Goal: Task Accomplishment & Management: Use online tool/utility

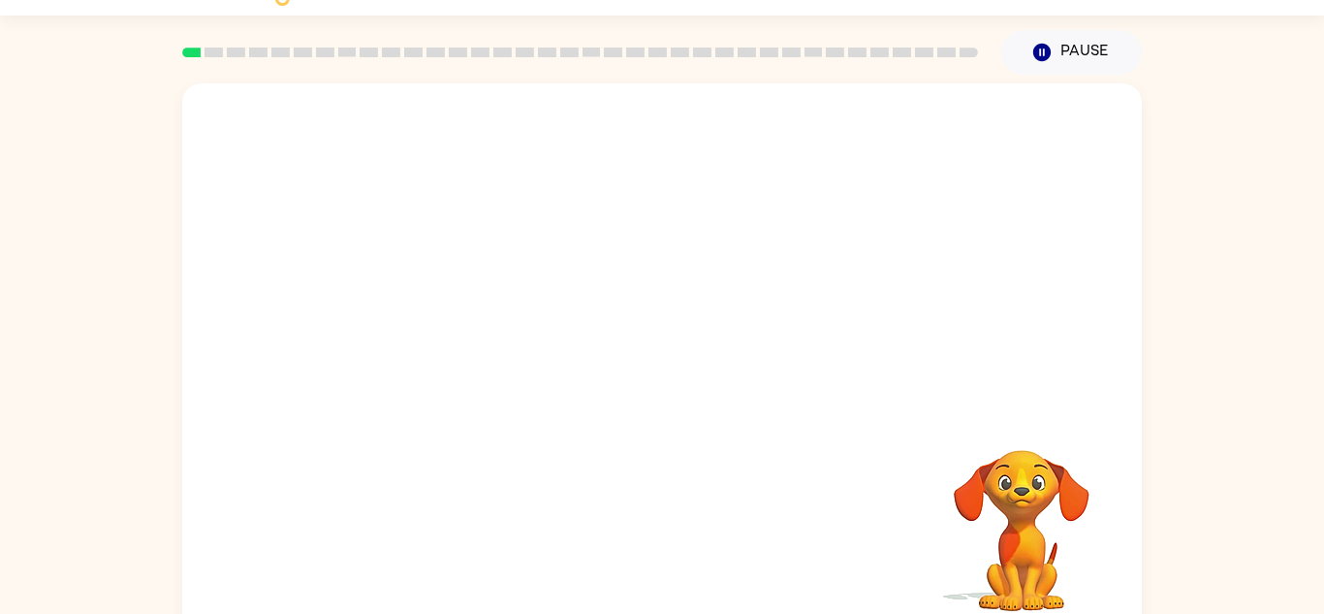
scroll to position [68, 0]
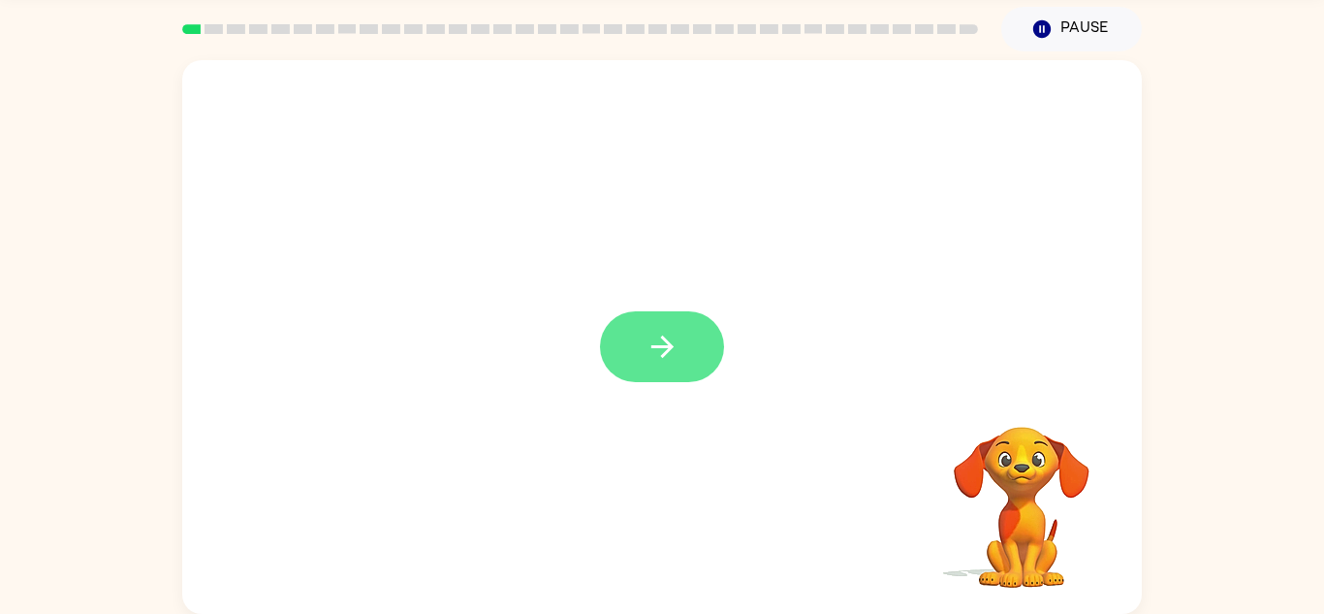
click at [667, 380] on button "button" at bounding box center [662, 346] width 124 height 71
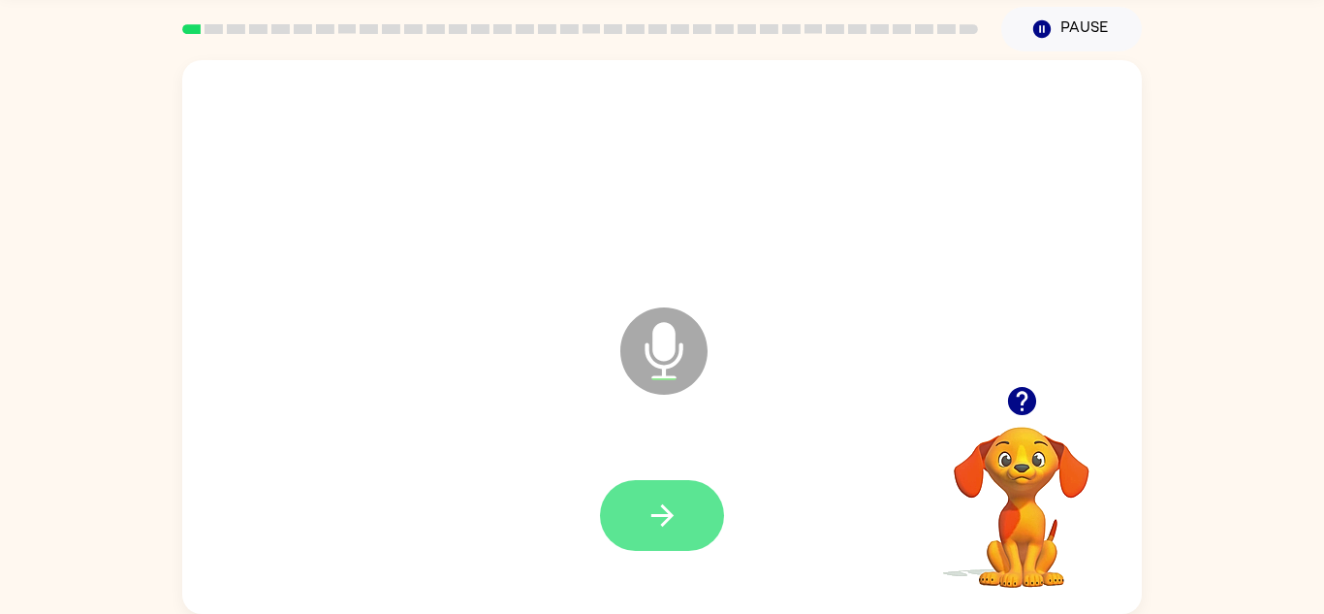
click at [670, 520] on icon "button" at bounding box center [663, 515] width 34 height 34
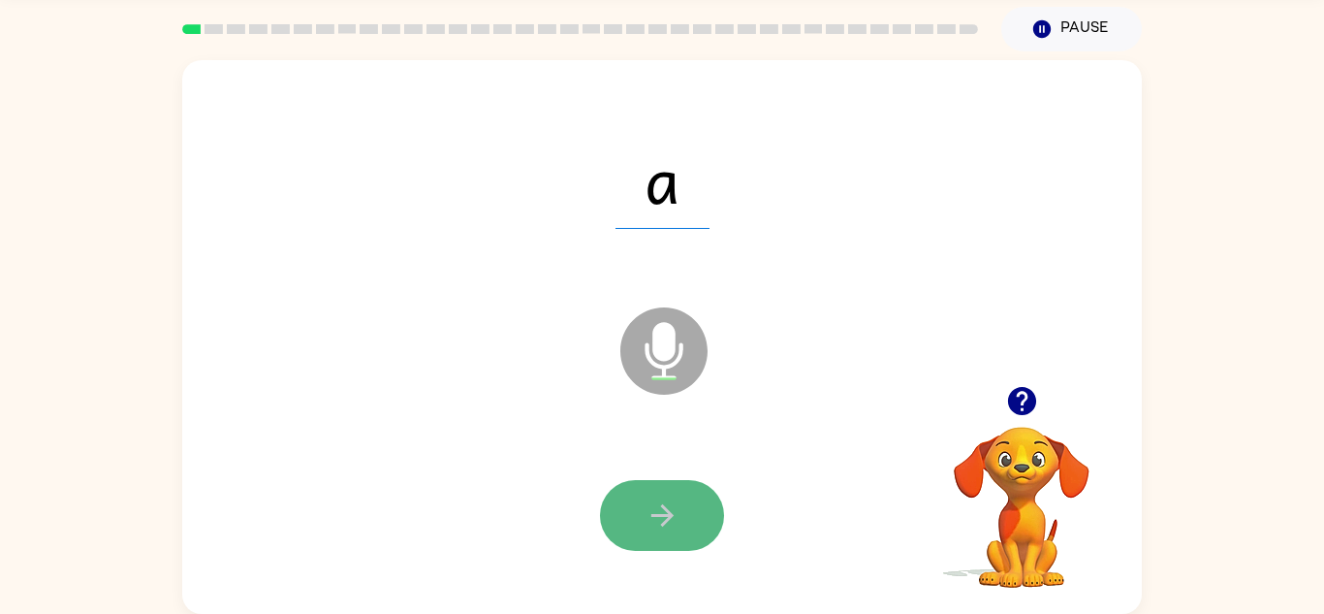
click at [633, 509] on button "button" at bounding box center [662, 515] width 124 height 71
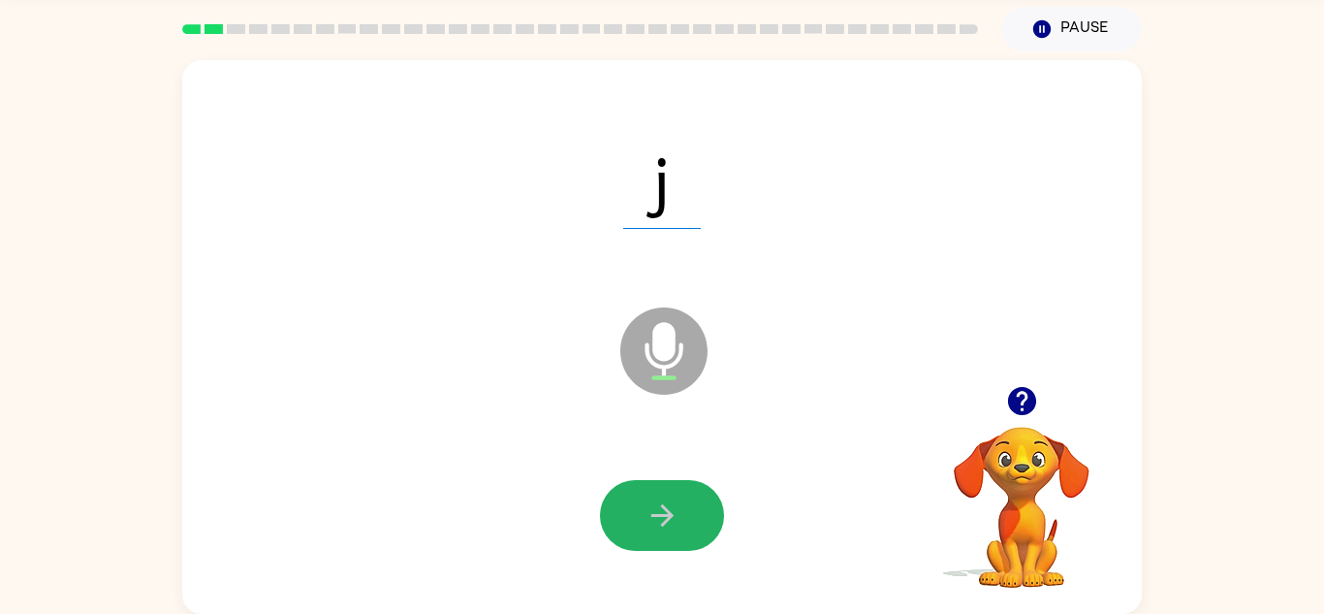
click at [633, 509] on button "button" at bounding box center [662, 515] width 124 height 71
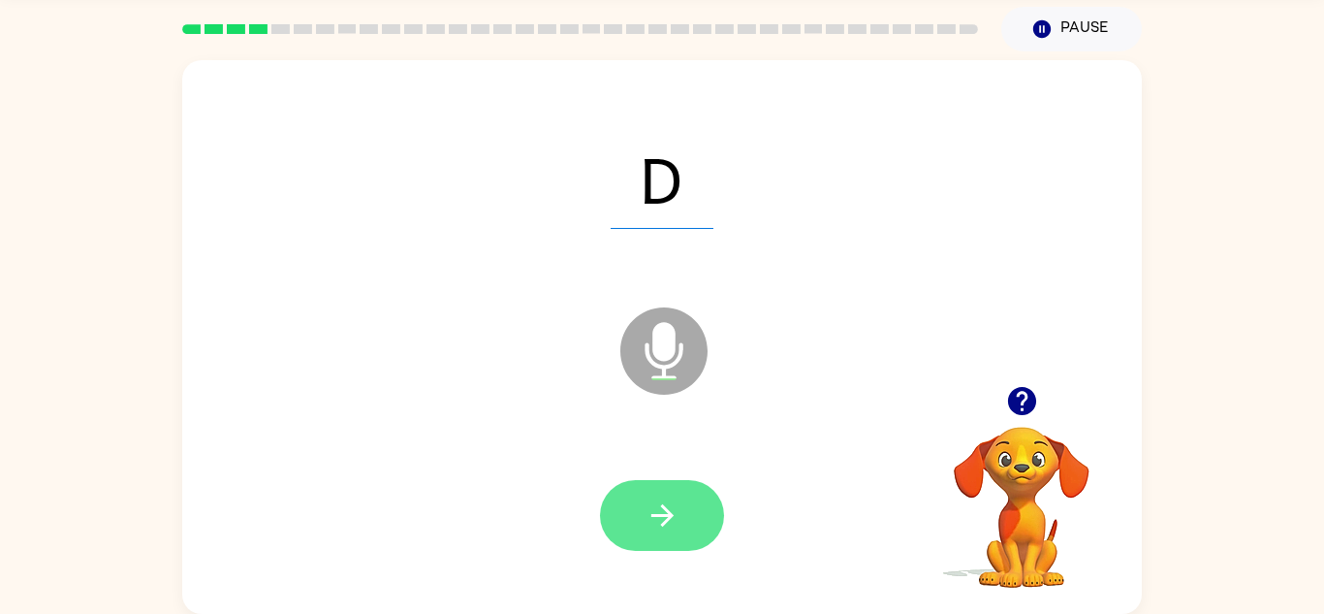
click at [633, 509] on button "button" at bounding box center [662, 515] width 124 height 71
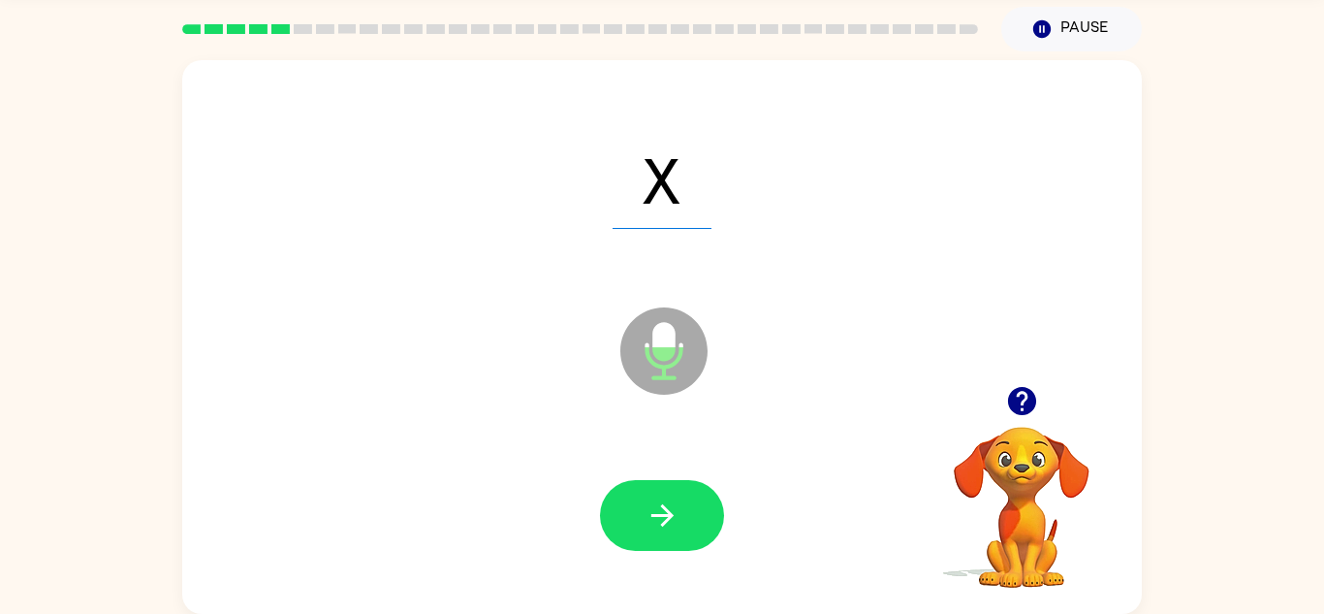
click at [633, 509] on button "button" at bounding box center [662, 515] width 124 height 71
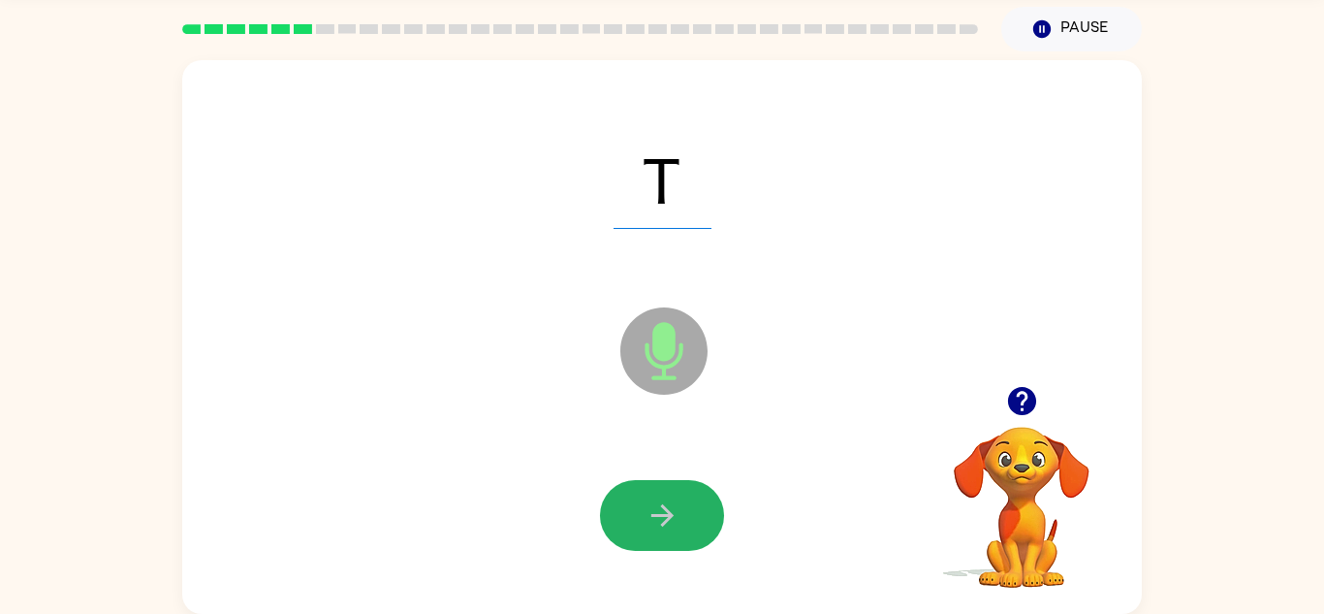
click at [633, 509] on button "button" at bounding box center [662, 515] width 124 height 71
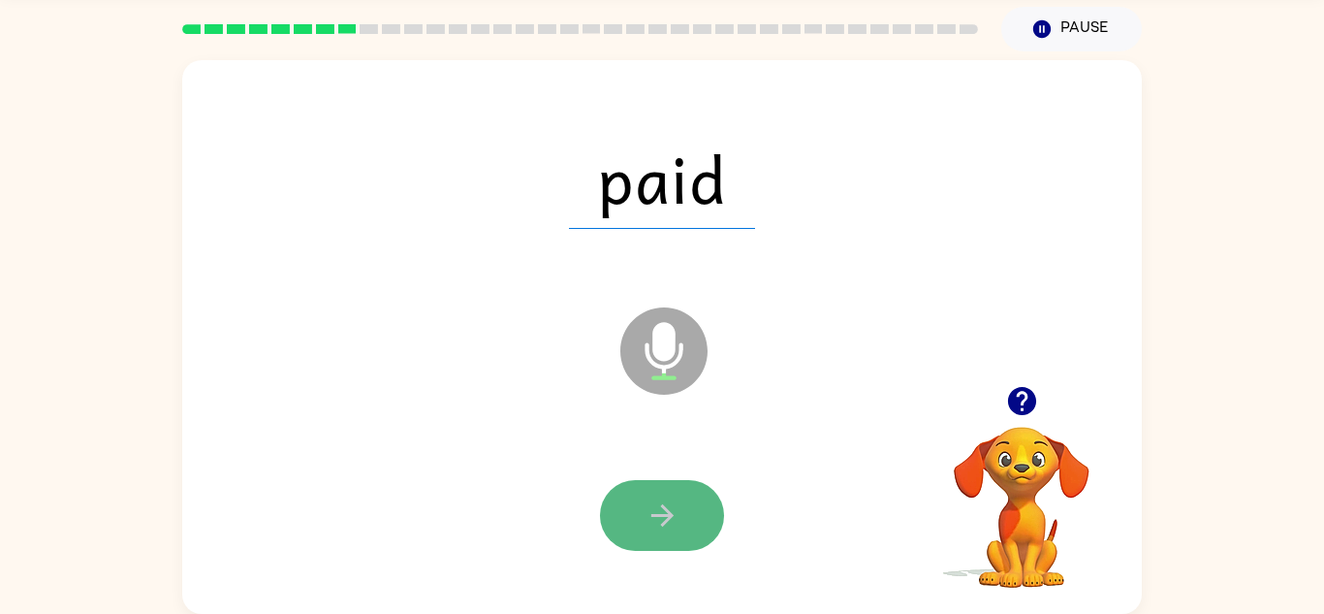
click at [635, 511] on button "button" at bounding box center [662, 515] width 124 height 71
click at [638, 522] on button "button" at bounding box center [662, 515] width 124 height 71
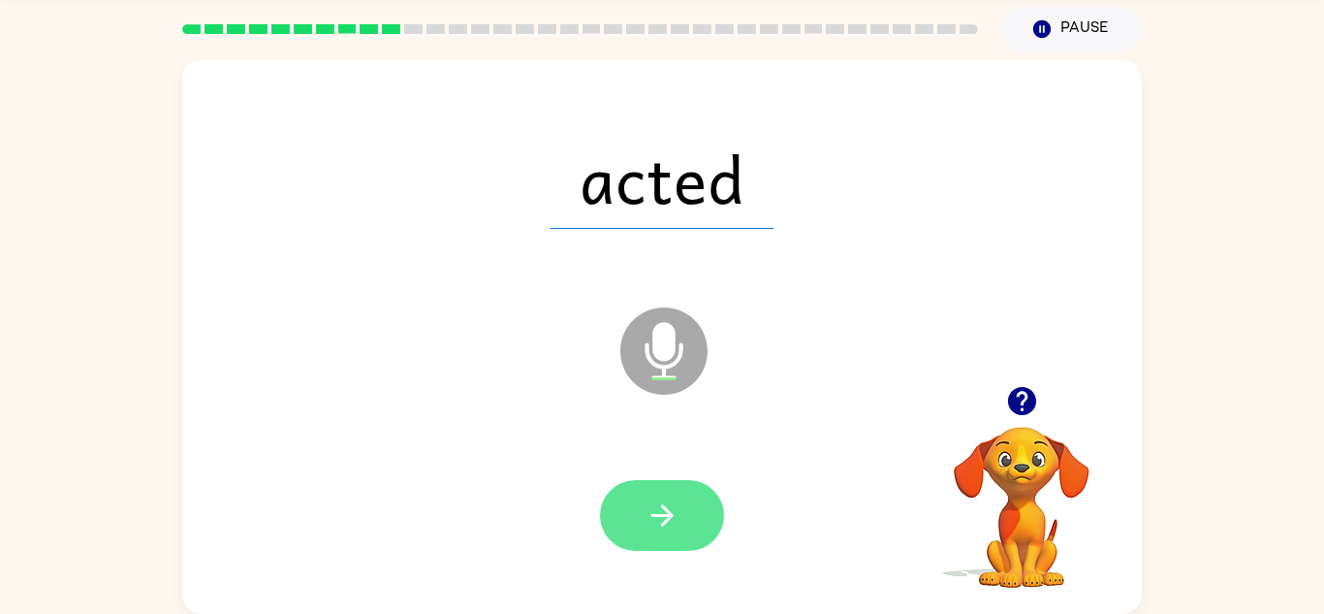
click at [639, 523] on button "button" at bounding box center [662, 515] width 124 height 71
click at [670, 494] on button "button" at bounding box center [662, 515] width 124 height 71
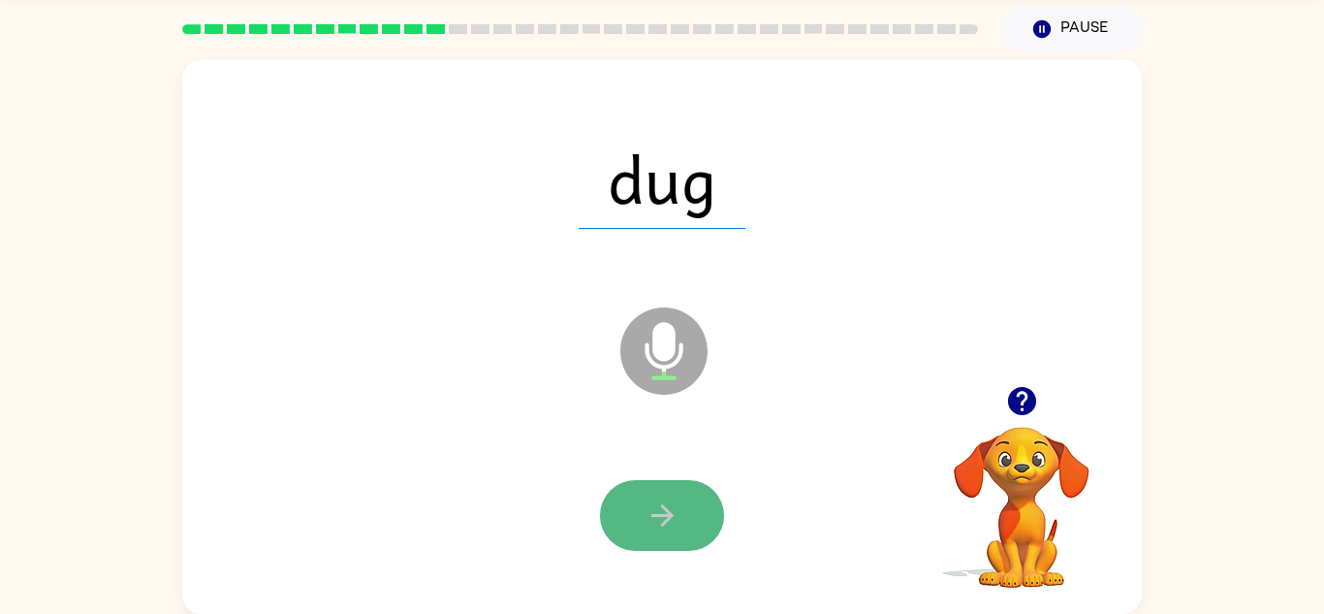
click at [698, 496] on button "button" at bounding box center [662, 515] width 124 height 71
click at [671, 502] on icon "button" at bounding box center [663, 515] width 34 height 34
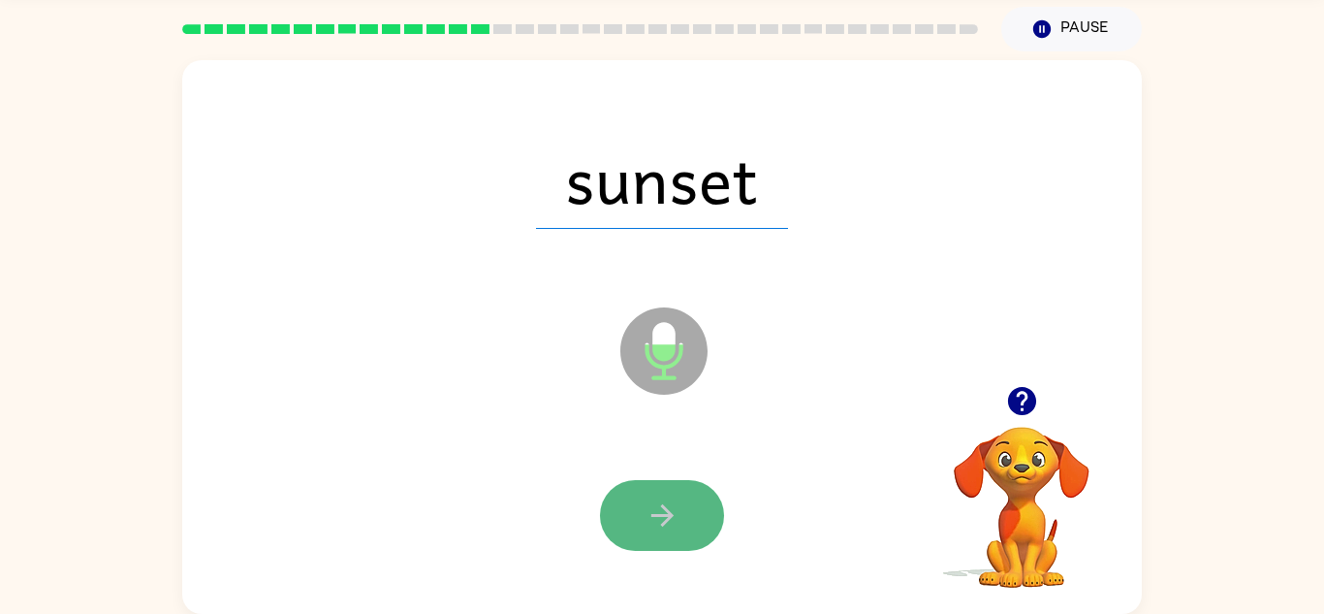
click at [674, 521] on icon "button" at bounding box center [663, 515] width 34 height 34
click at [687, 506] on button "button" at bounding box center [662, 515] width 124 height 71
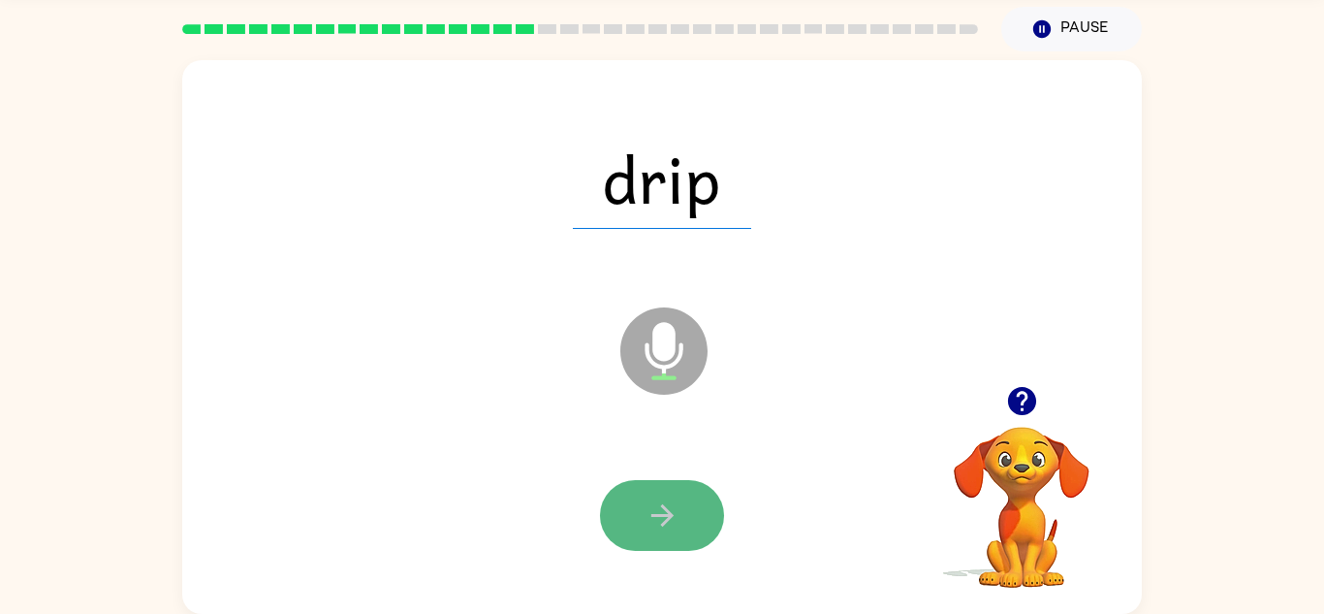
click at [691, 516] on button "button" at bounding box center [662, 515] width 124 height 71
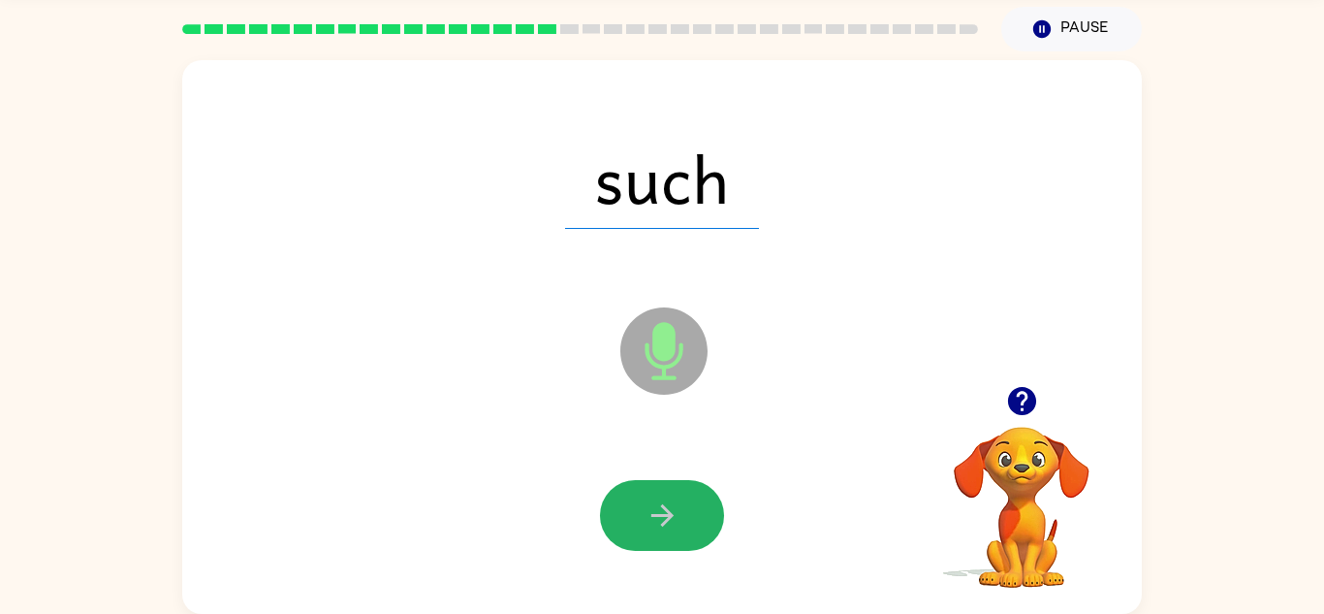
click at [691, 522] on button "button" at bounding box center [662, 515] width 124 height 71
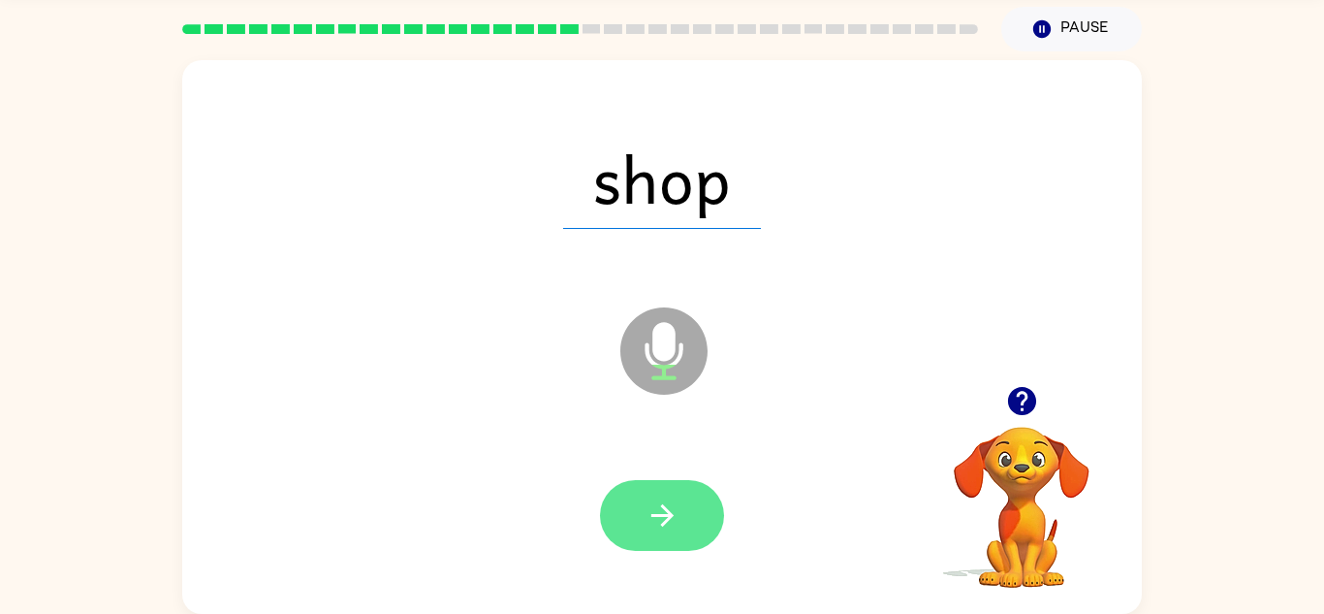
click at [680, 499] on button "button" at bounding box center [662, 515] width 124 height 71
click at [678, 513] on icon "button" at bounding box center [663, 515] width 34 height 34
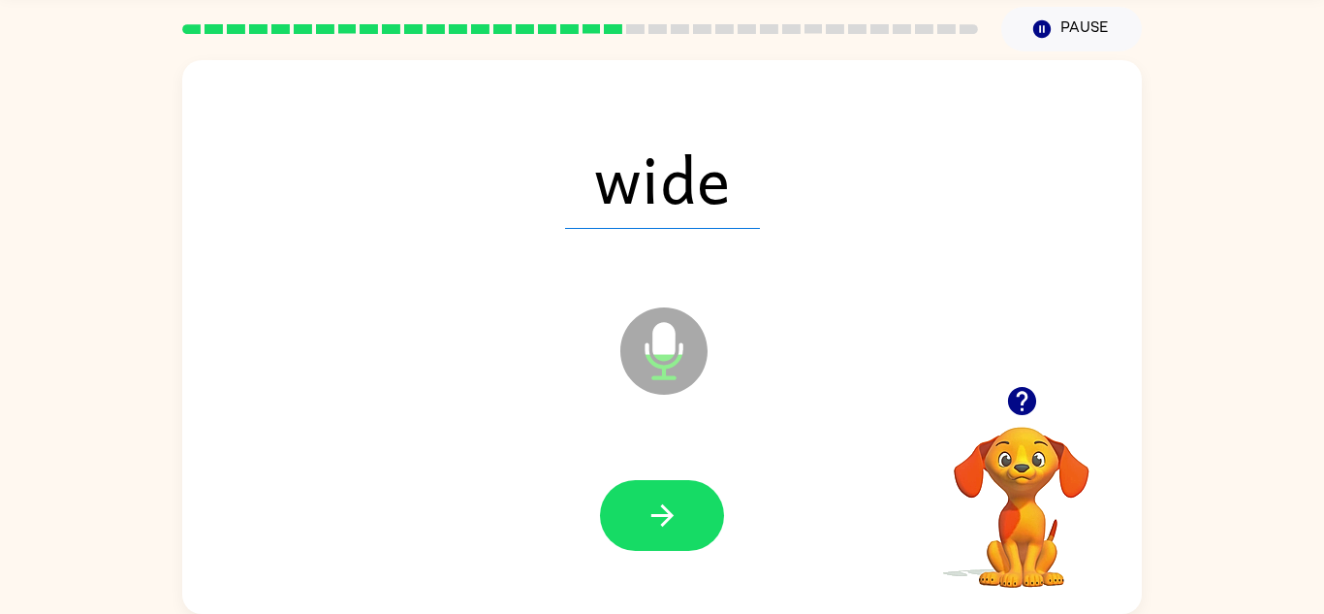
click at [664, 492] on button "button" at bounding box center [662, 515] width 124 height 71
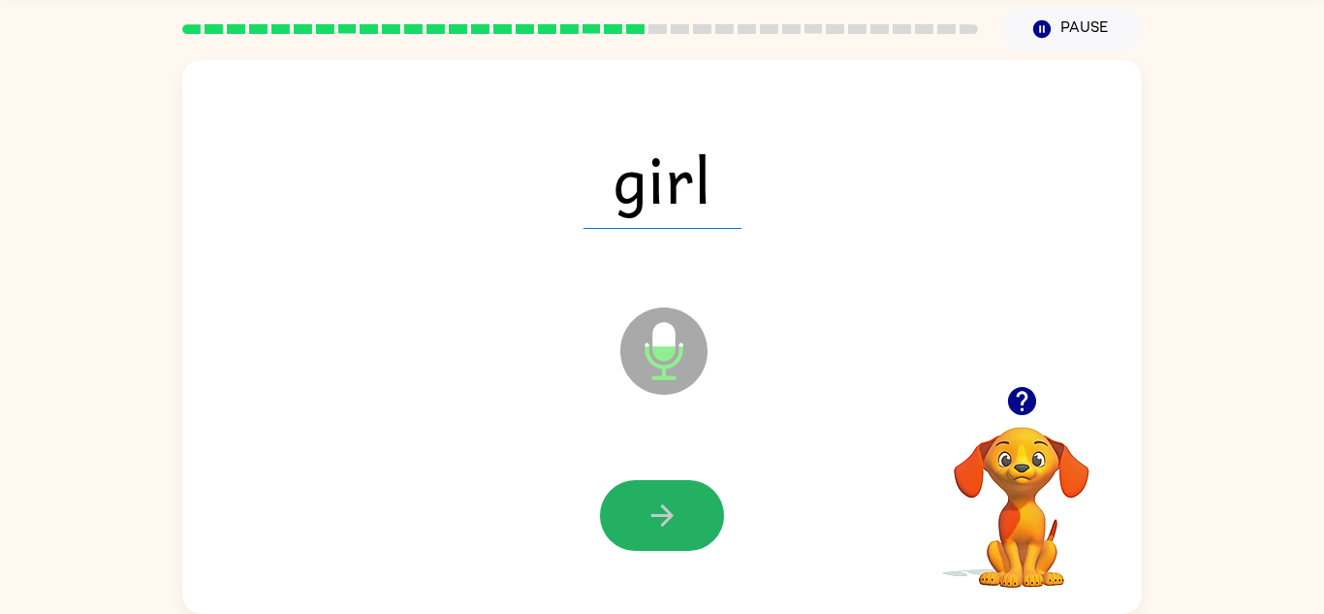
click at [664, 492] on button "button" at bounding box center [662, 515] width 124 height 71
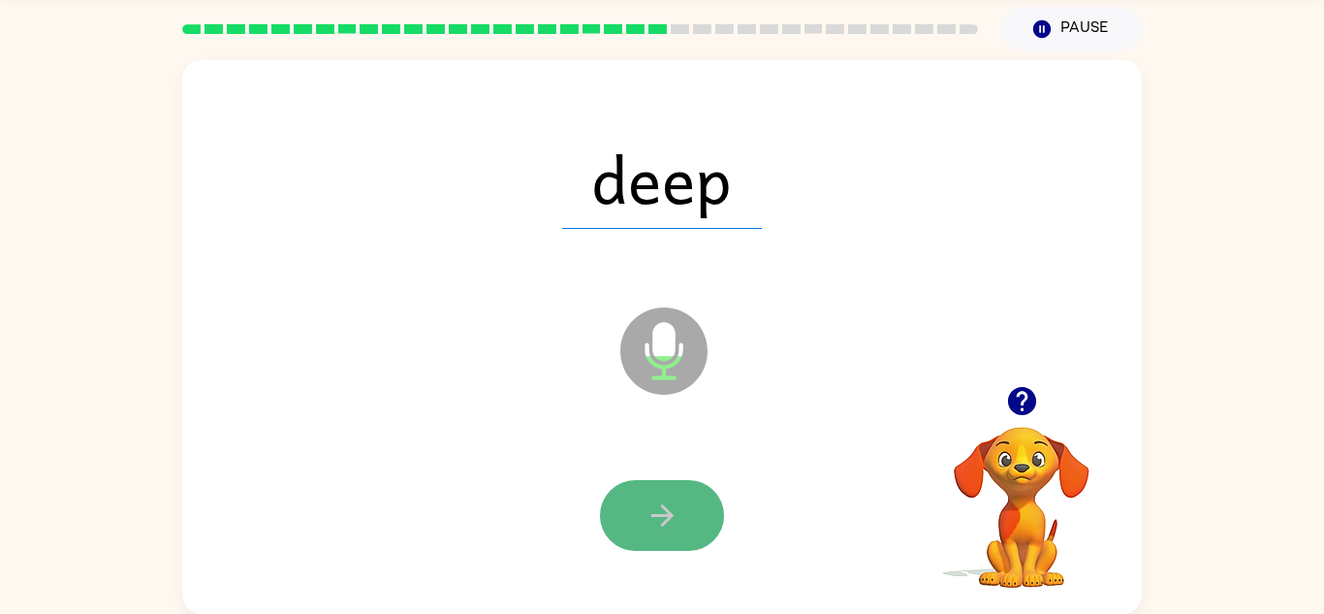
click at [666, 496] on button "button" at bounding box center [662, 515] width 124 height 71
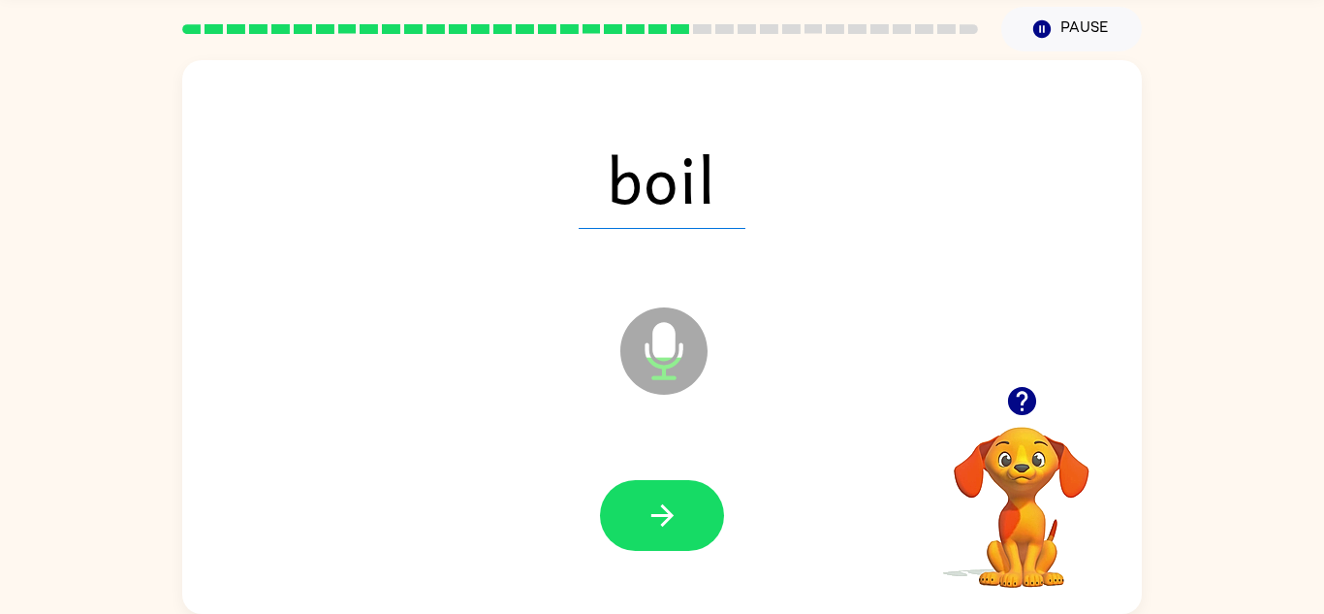
click at [666, 496] on button "button" at bounding box center [662, 515] width 124 height 71
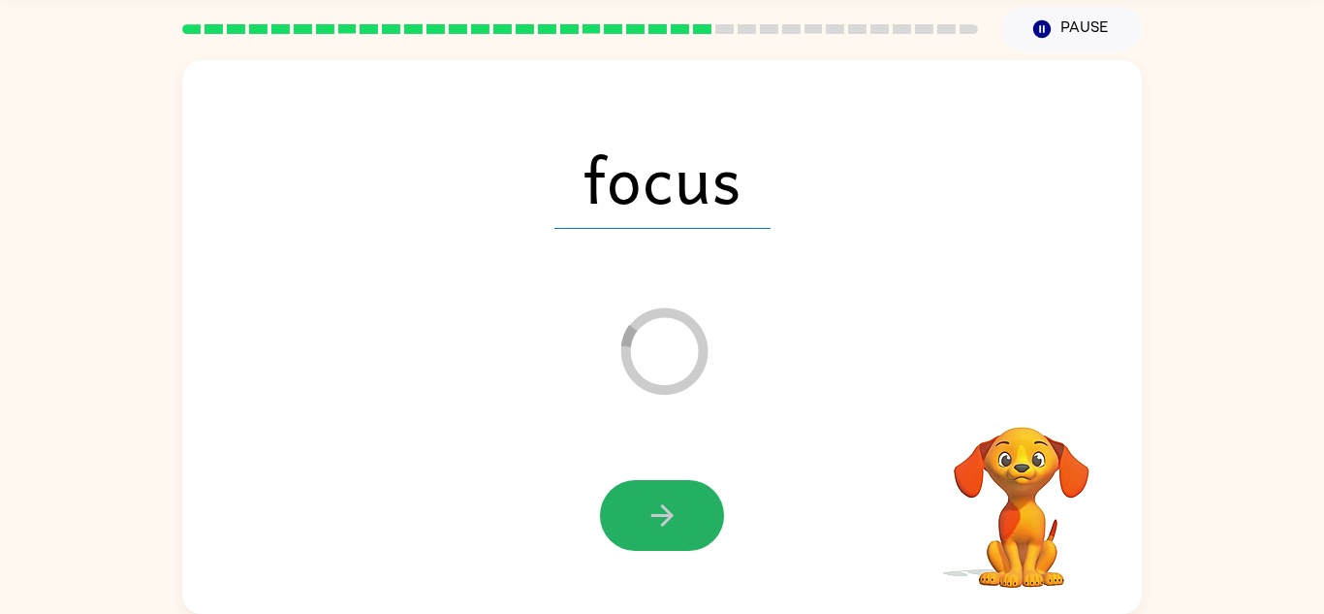
click at [668, 503] on icon "button" at bounding box center [663, 515] width 34 height 34
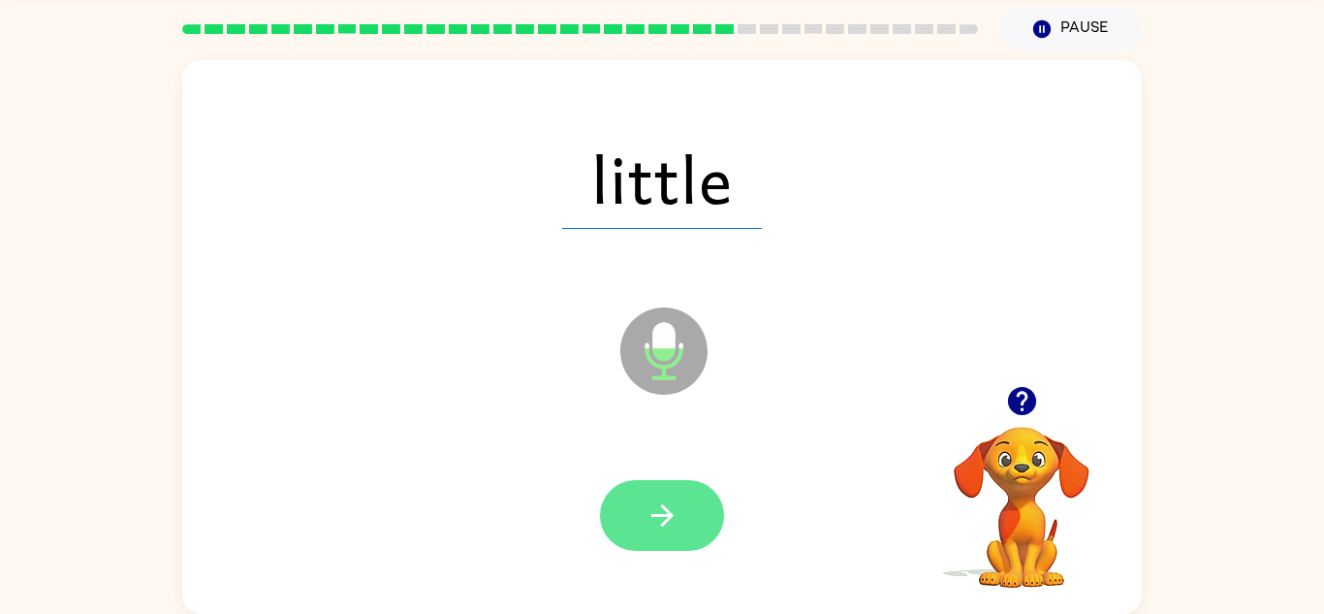
click at [668, 505] on icon "button" at bounding box center [663, 515] width 34 height 34
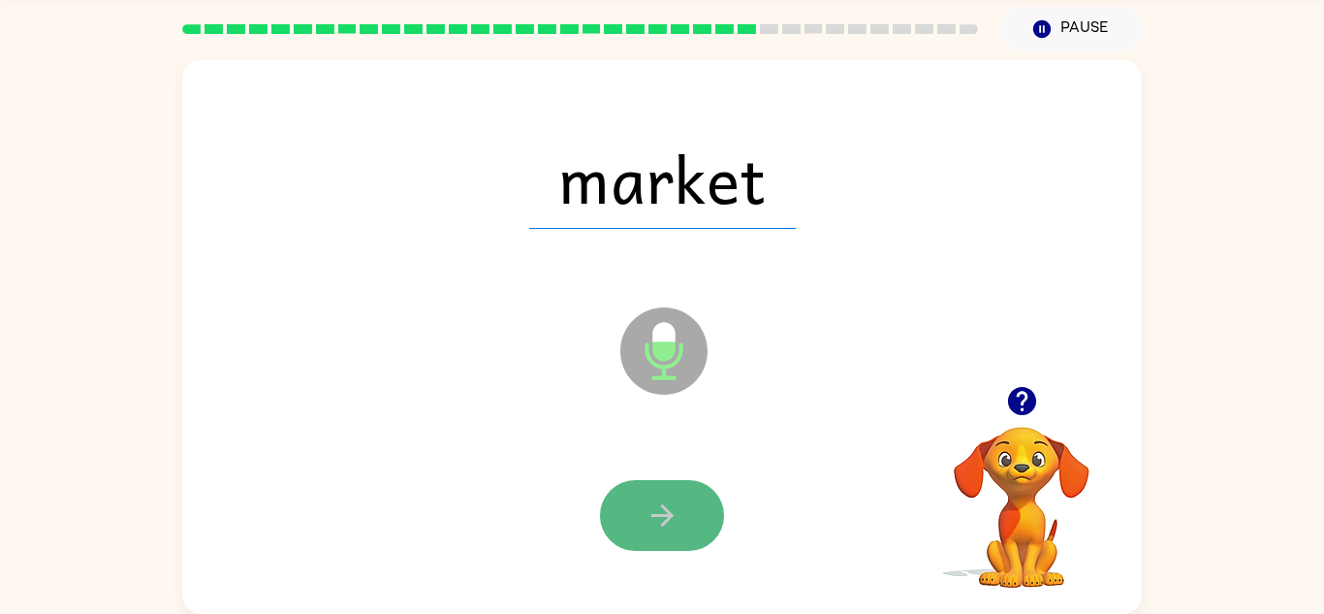
click at [666, 519] on icon "button" at bounding box center [661, 515] width 22 height 22
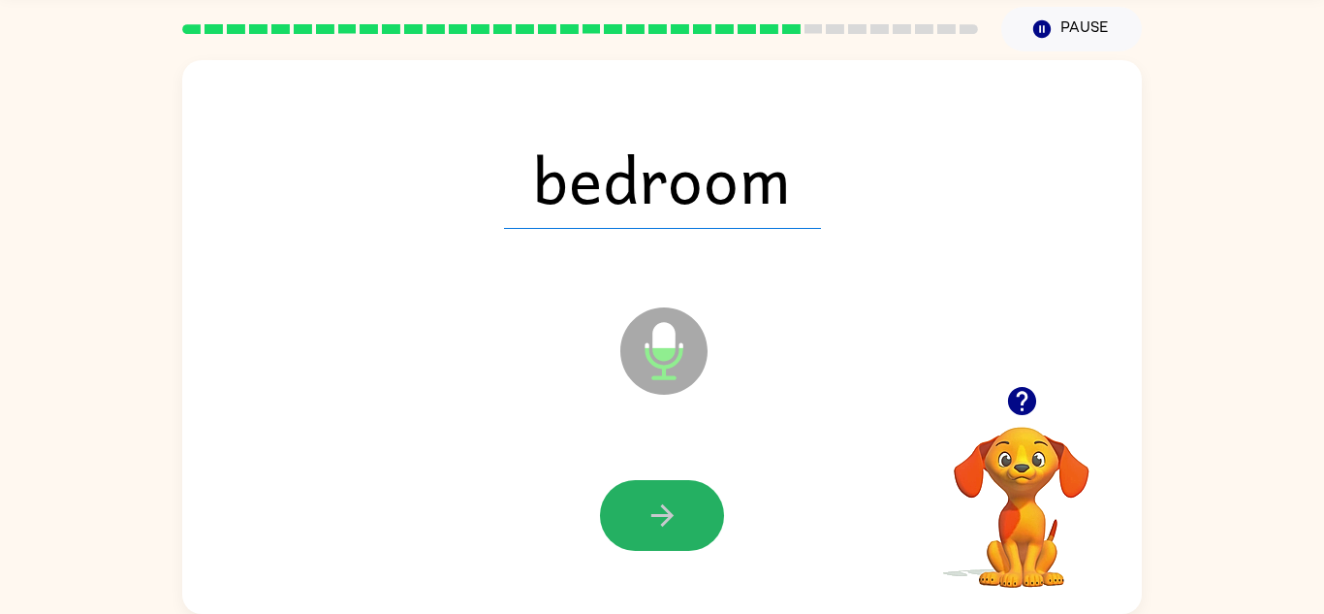
click at [666, 519] on icon "button" at bounding box center [661, 515] width 22 height 22
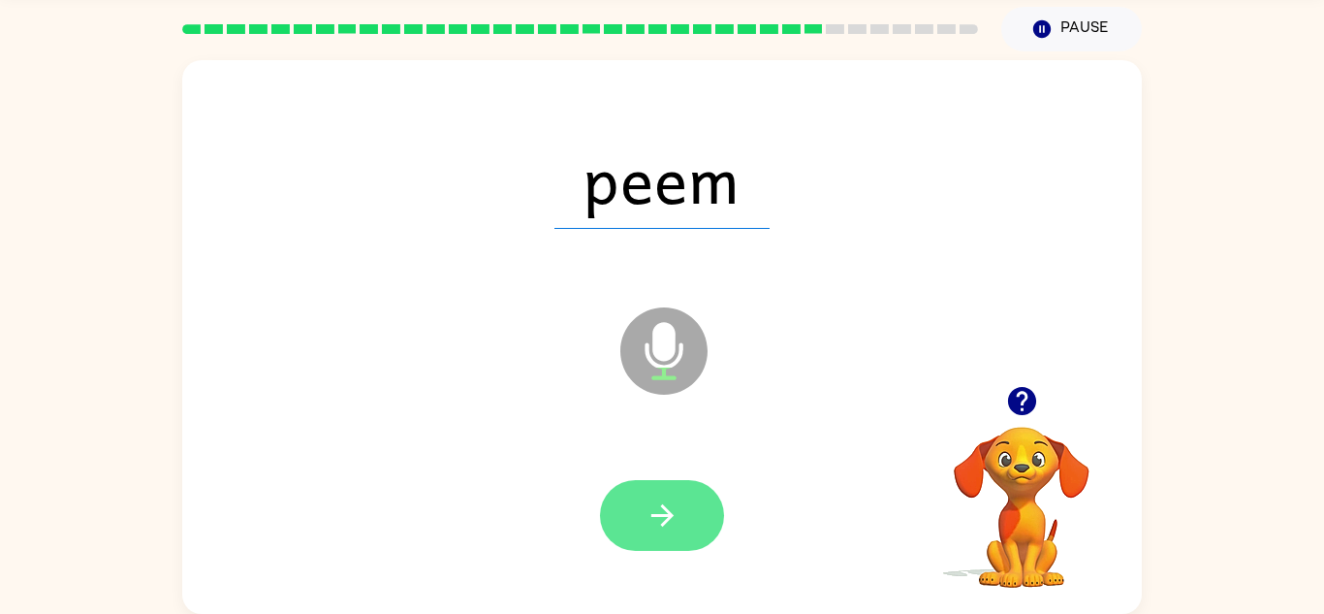
click at [657, 495] on button "button" at bounding box center [662, 515] width 124 height 71
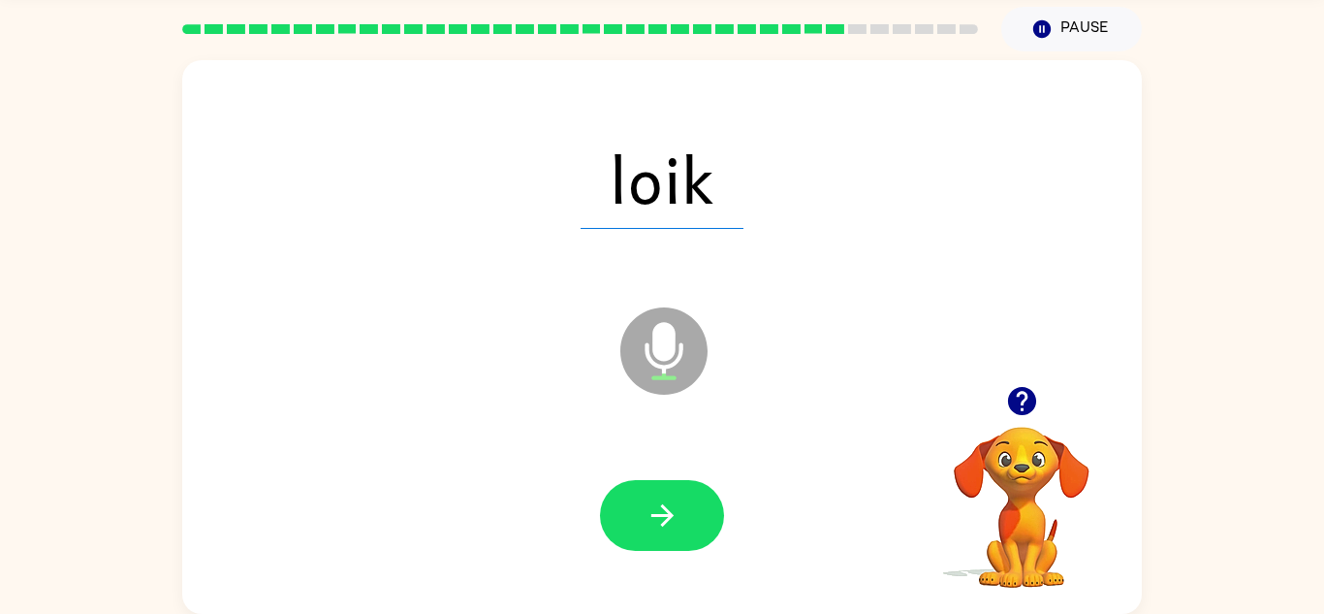
click at [659, 489] on button "button" at bounding box center [662, 515] width 124 height 71
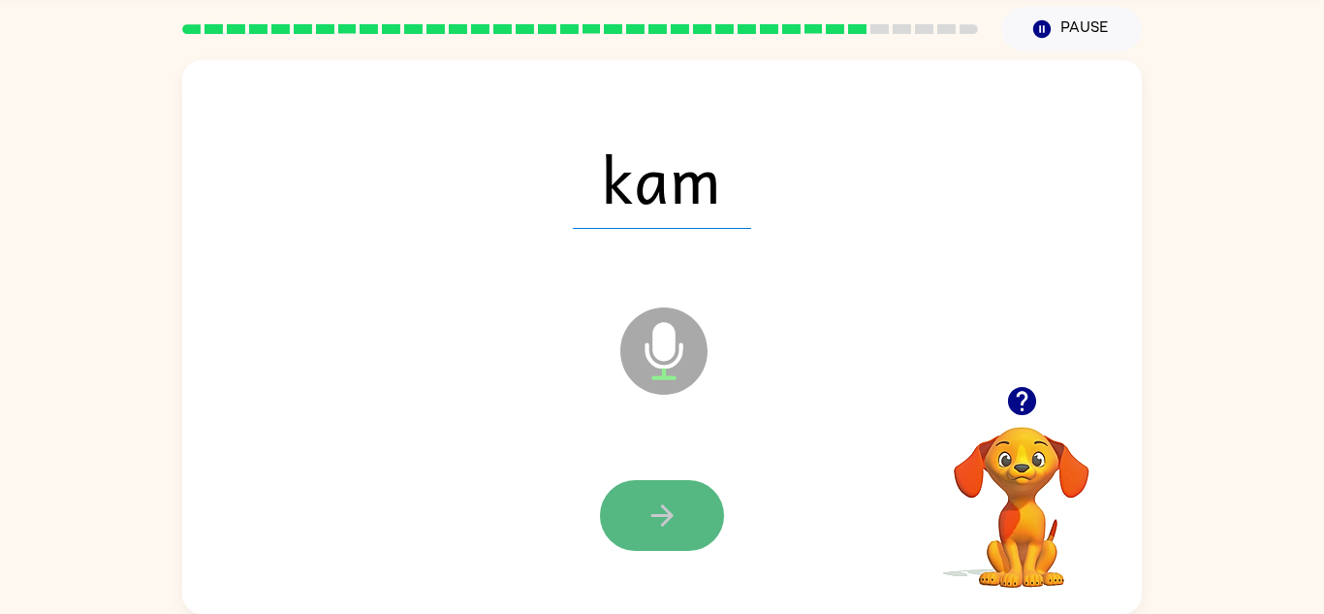
click at [692, 506] on button "button" at bounding box center [662, 515] width 124 height 71
click at [694, 500] on button "button" at bounding box center [662, 515] width 124 height 71
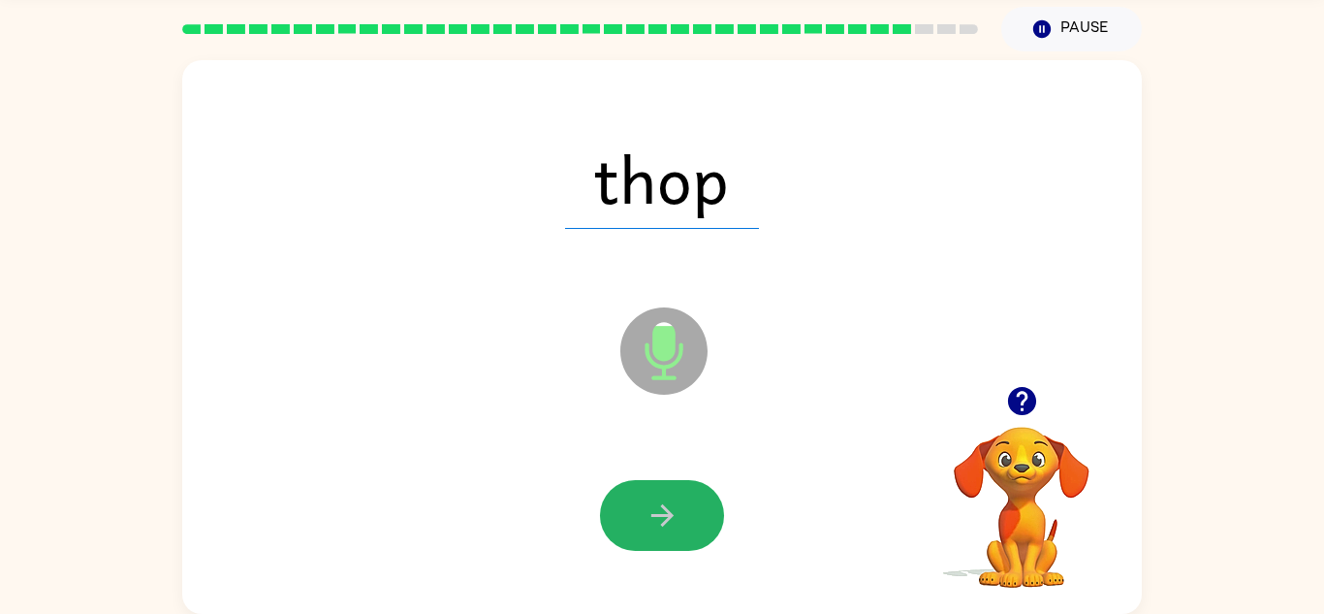
click at [694, 500] on button "button" at bounding box center [662, 515] width 124 height 71
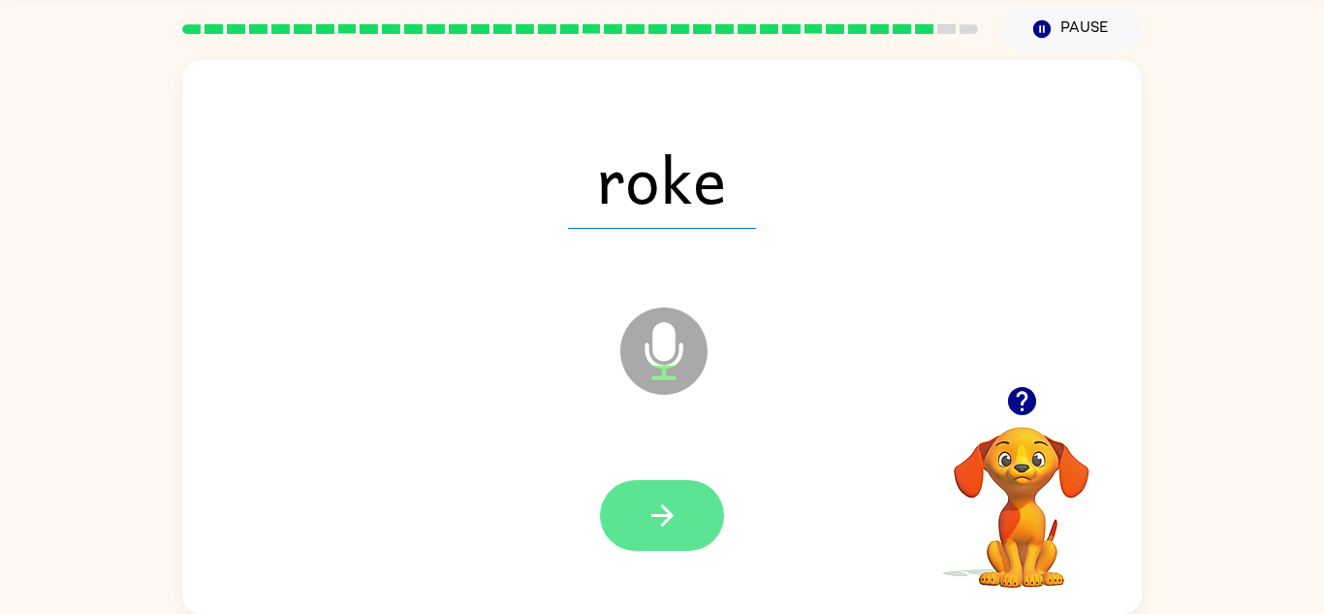
click at [694, 502] on button "button" at bounding box center [662, 515] width 124 height 71
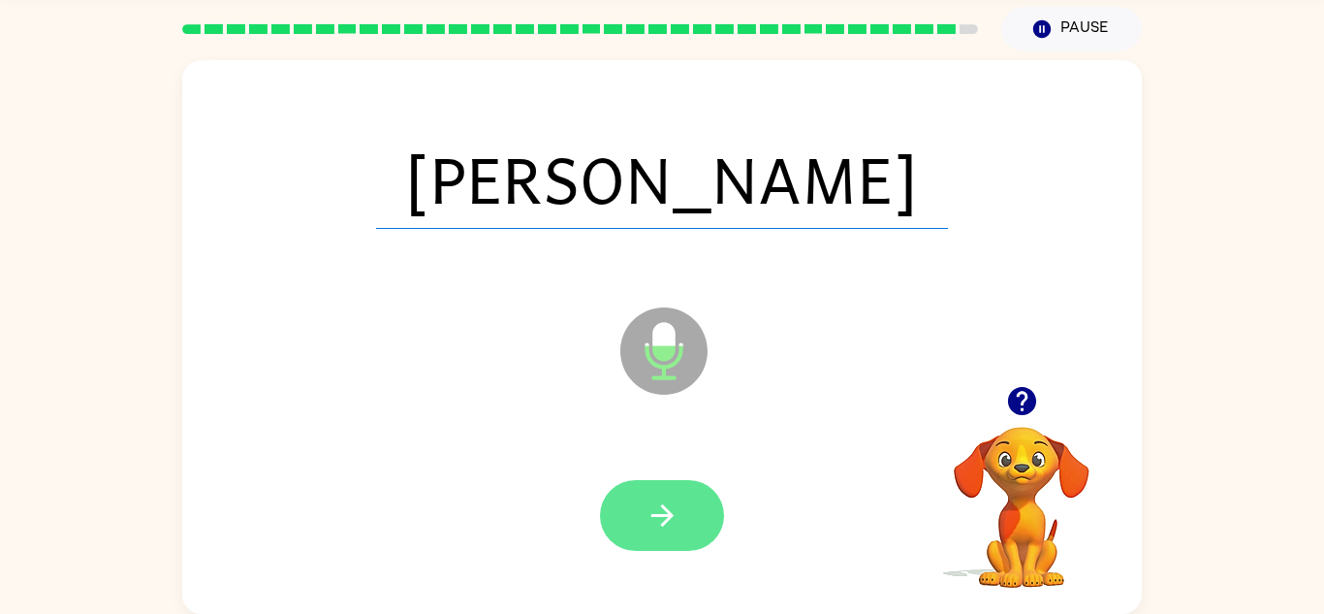
click at [657, 531] on icon "button" at bounding box center [663, 515] width 34 height 34
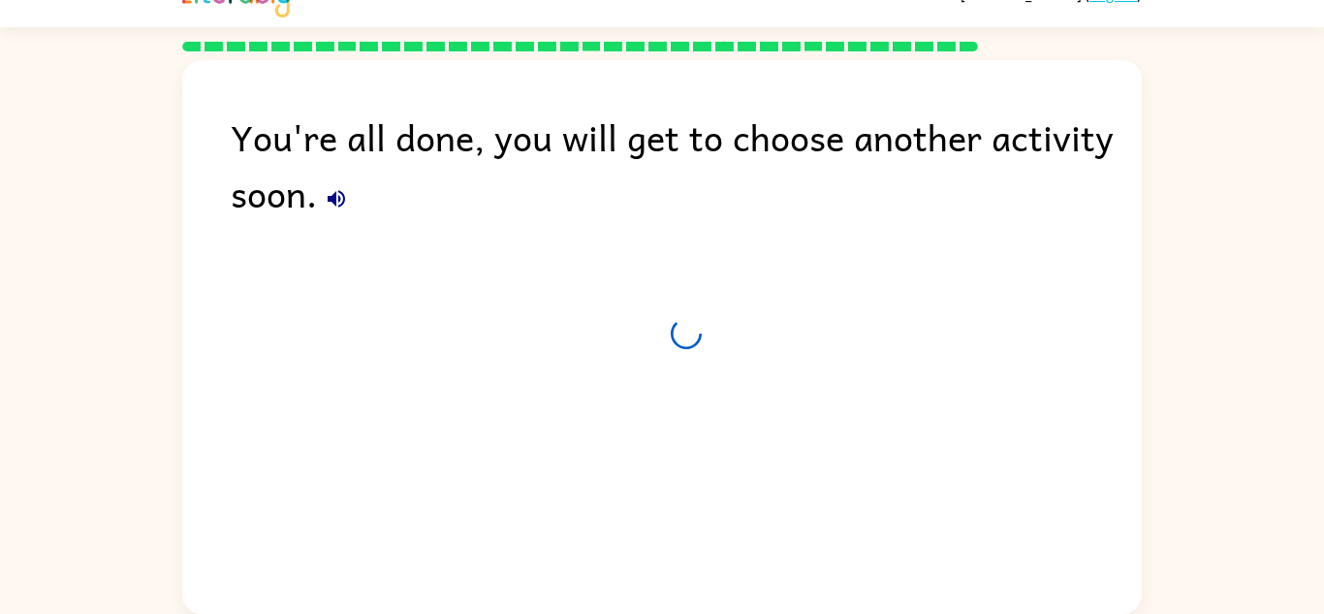
scroll to position [33, 0]
